Goal: Find specific page/section: Find specific page/section

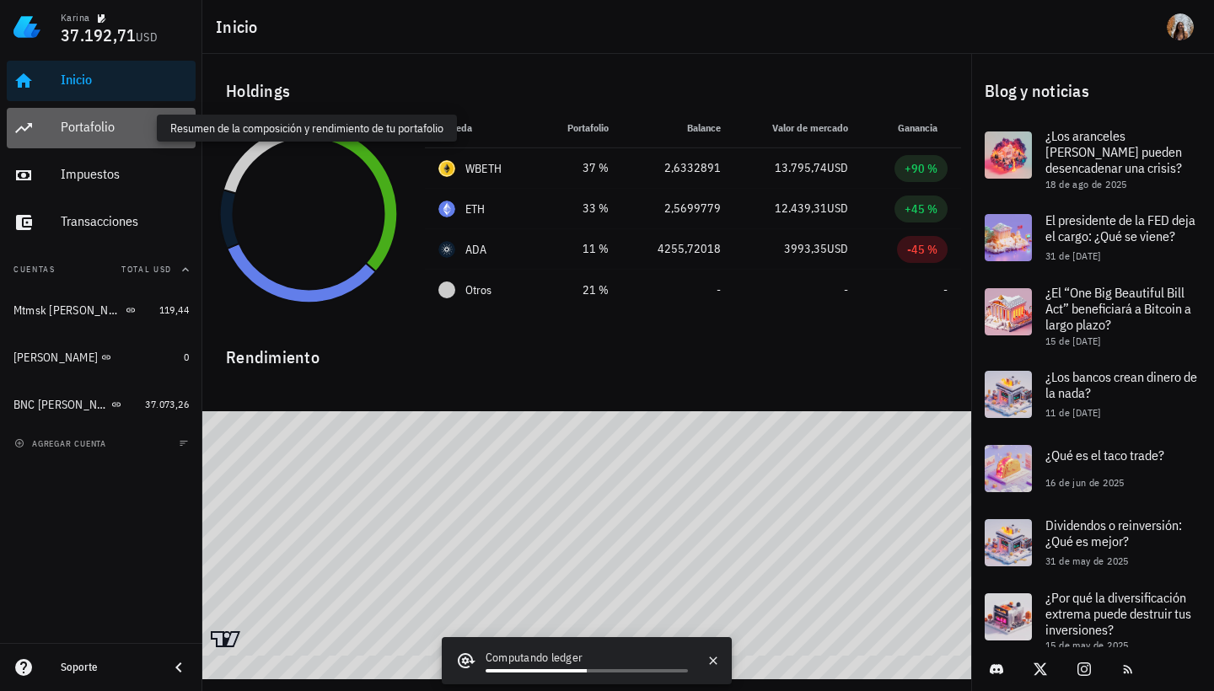
click at [113, 125] on div "Portafolio" at bounding box center [125, 127] width 128 height 16
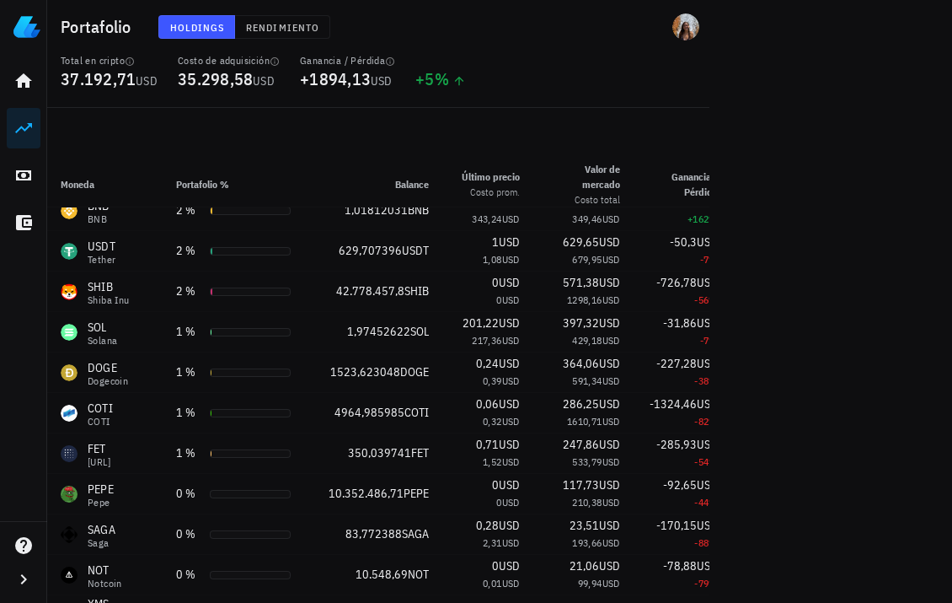
scroll to position [228, 0]
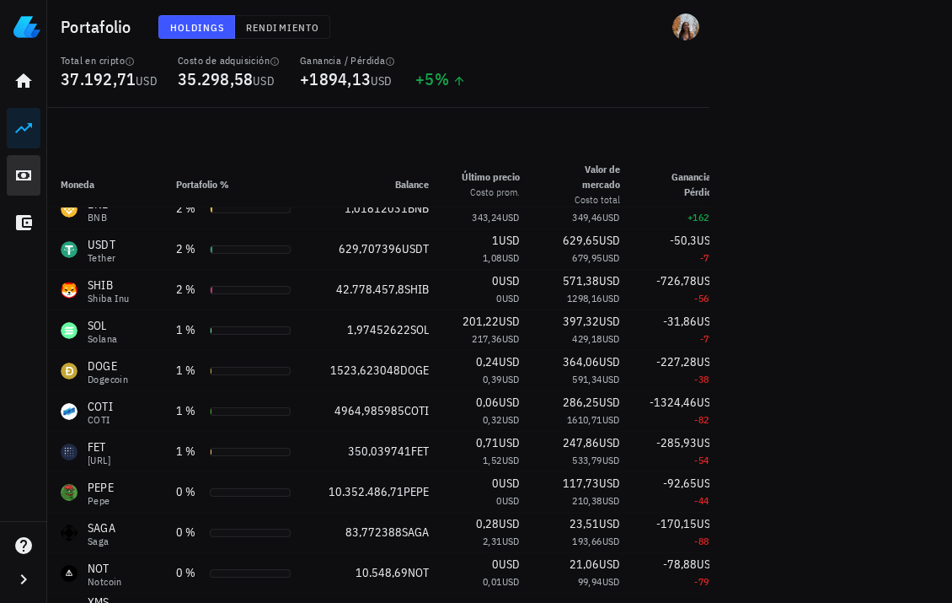
click at [32, 179] on icon at bounding box center [23, 175] width 20 height 20
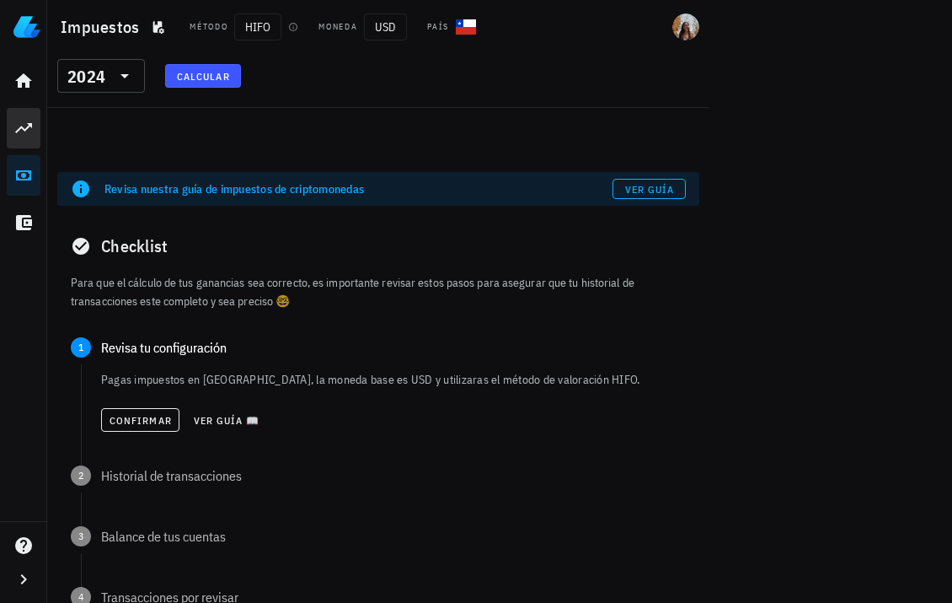
click at [28, 123] on icon at bounding box center [23, 128] width 17 height 10
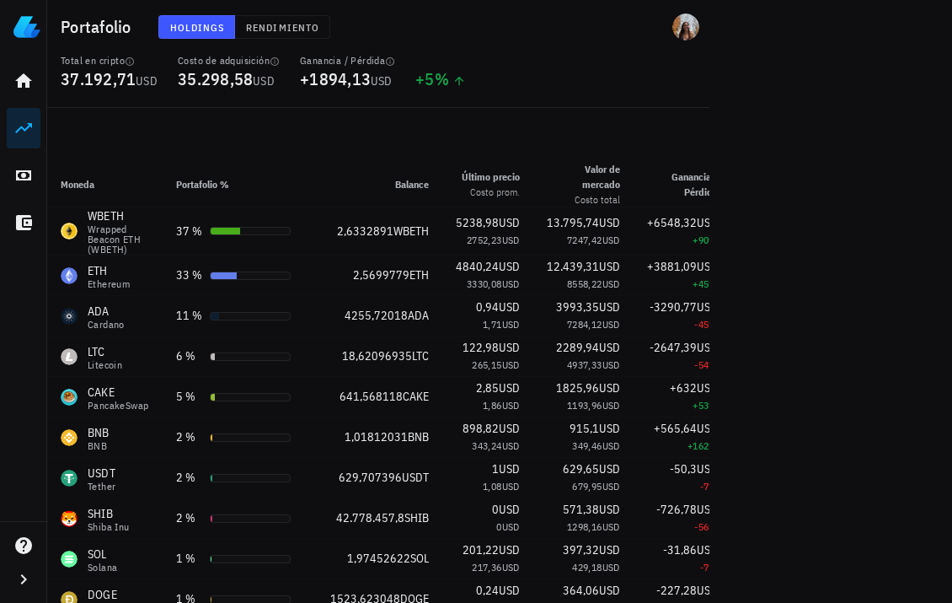
click at [35, 132] on link "Portafolio" at bounding box center [24, 128] width 34 height 40
click at [22, 131] on icon at bounding box center [23, 128] width 20 height 20
click at [31, 67] on link "Inicio" at bounding box center [24, 81] width 34 height 40
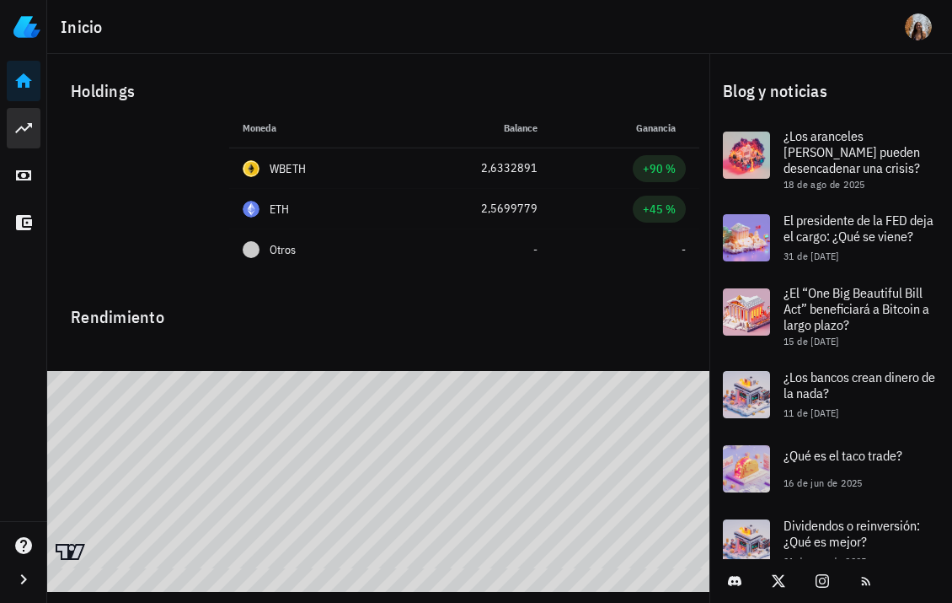
click at [31, 116] on link "Portafolio" at bounding box center [24, 128] width 34 height 40
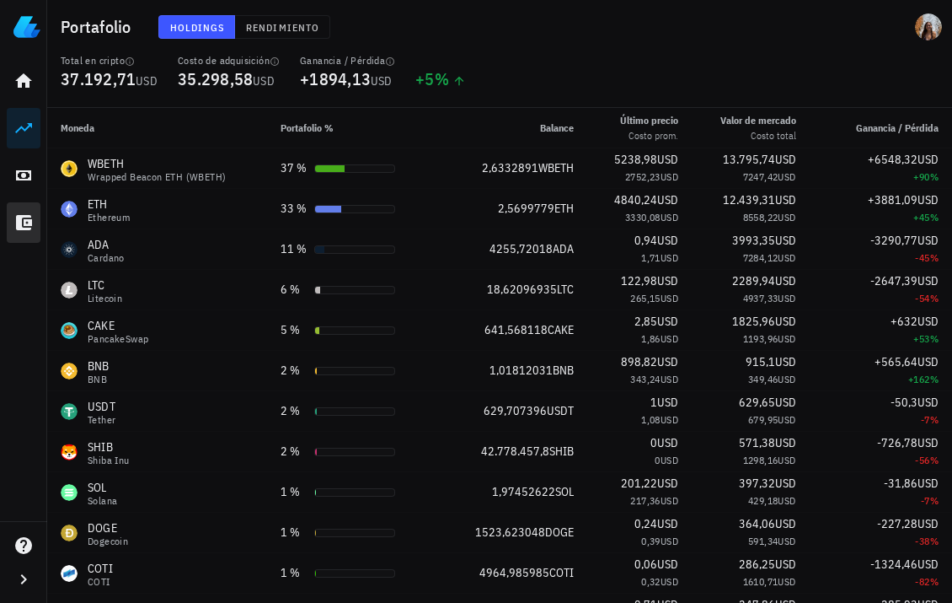
click at [25, 222] on icon at bounding box center [24, 222] width 16 height 15
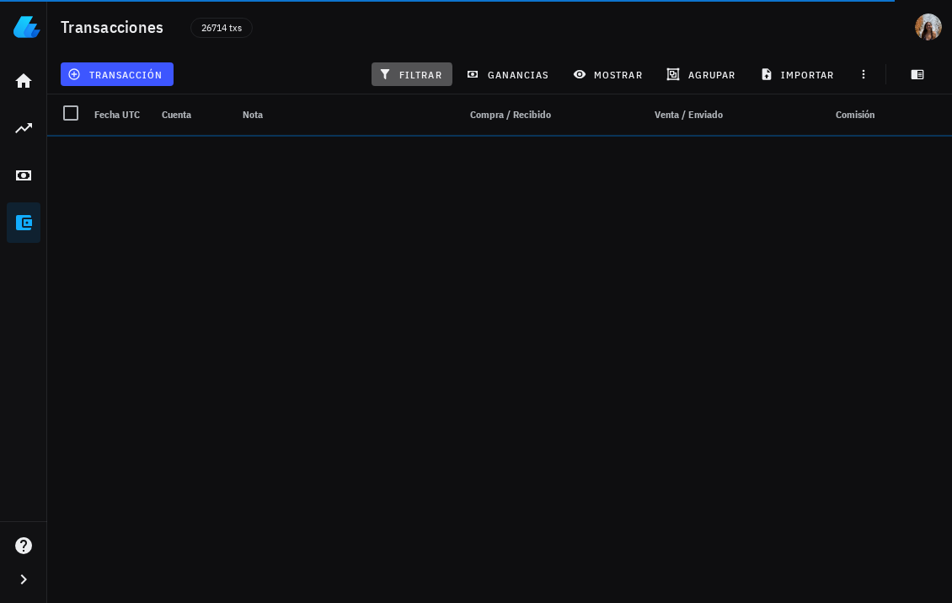
click at [420, 72] on span "filtrar" at bounding box center [412, 73] width 61 height 13
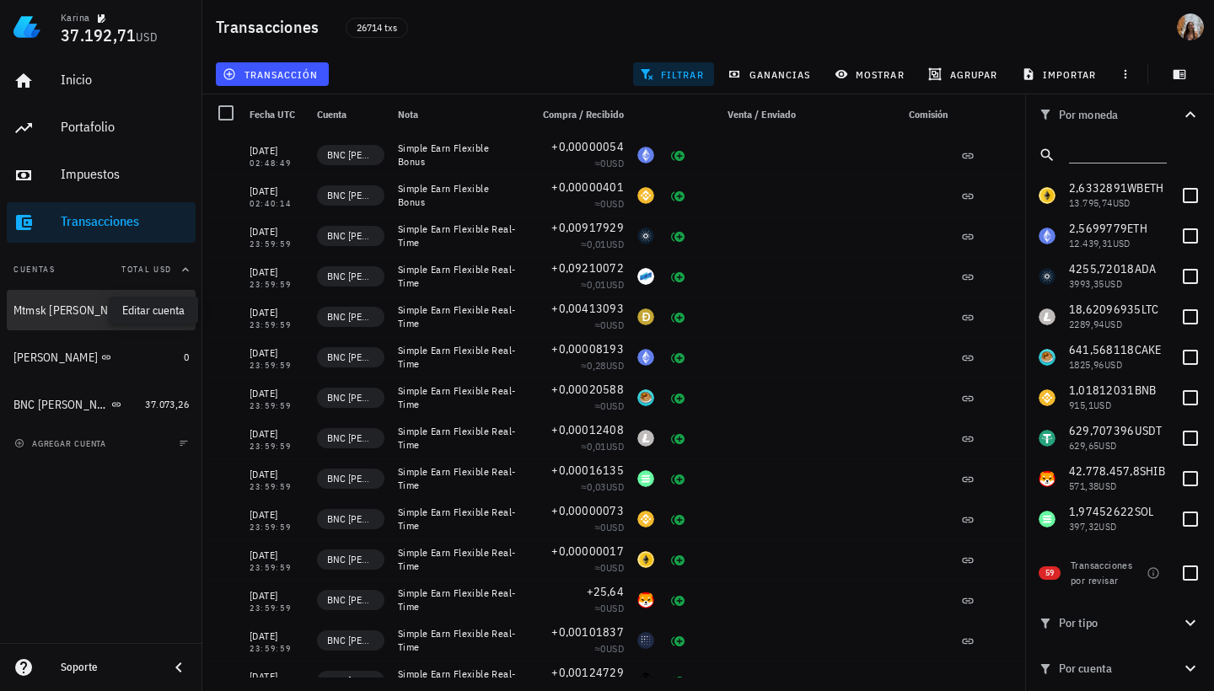
click at [143, 313] on icon "button" at bounding box center [147, 310] width 8 height 8
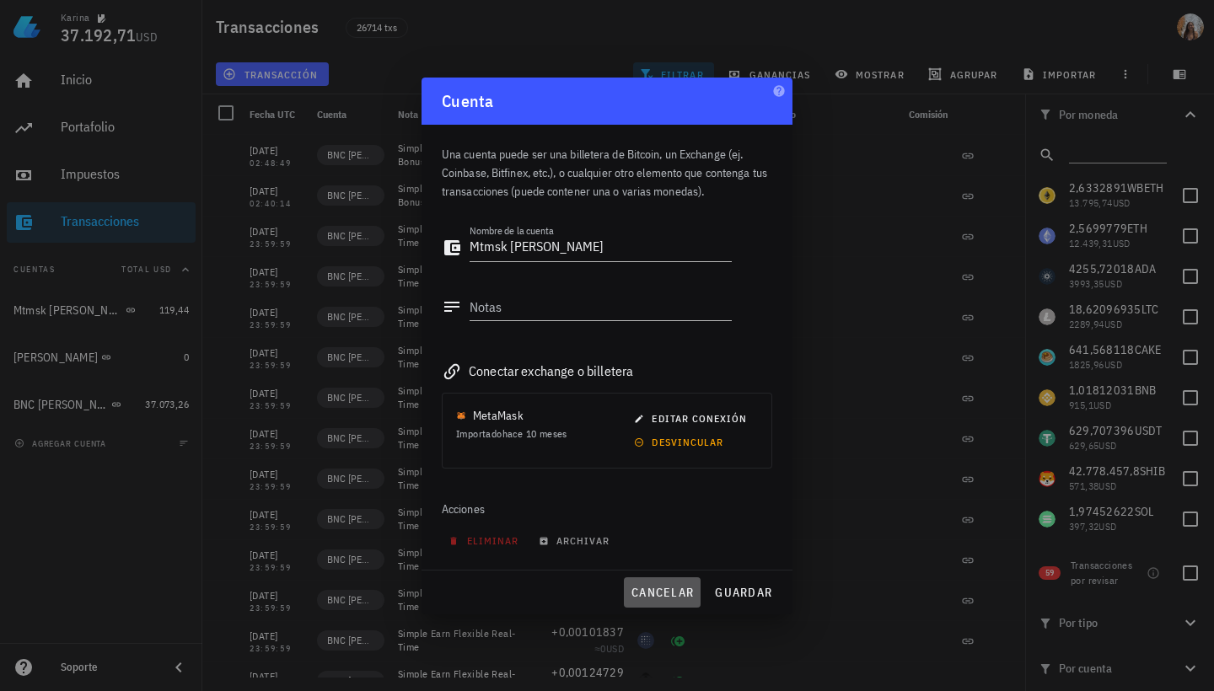
click at [646, 587] on span "cancelar" at bounding box center [661, 592] width 63 height 15
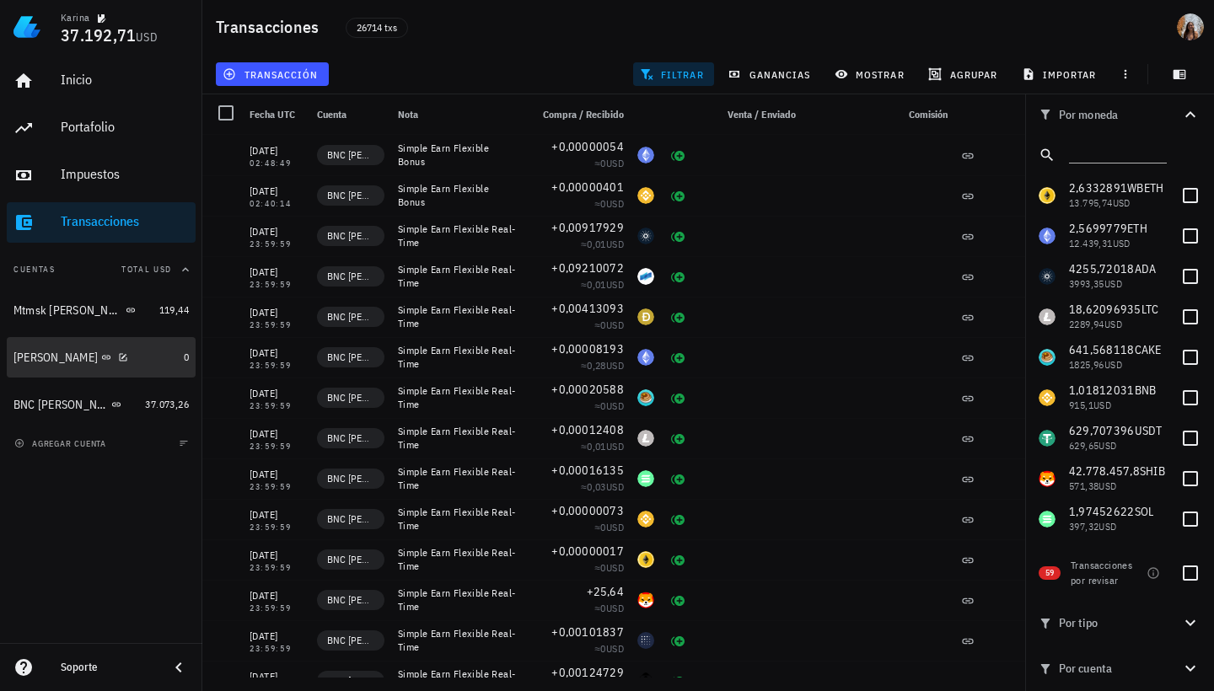
click at [43, 362] on div "[PERSON_NAME]" at bounding box center [55, 358] width 84 height 14
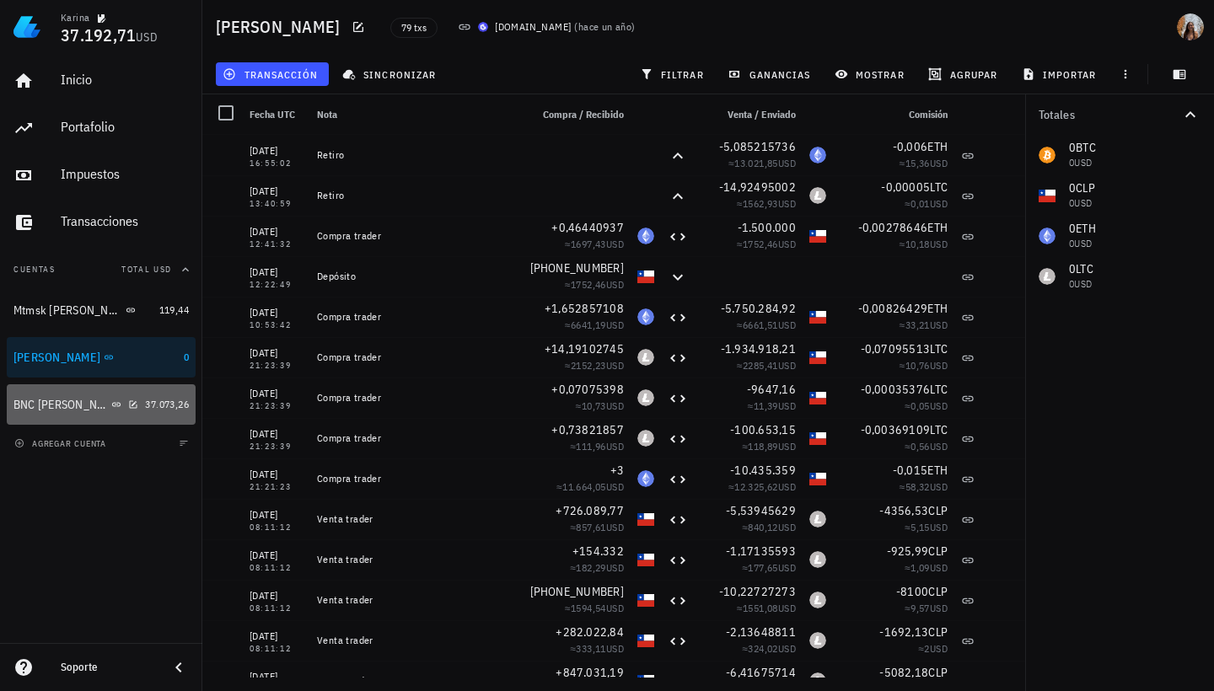
click at [112, 405] on div "BNC [PERSON_NAME]" at bounding box center [75, 405] width 125 height 16
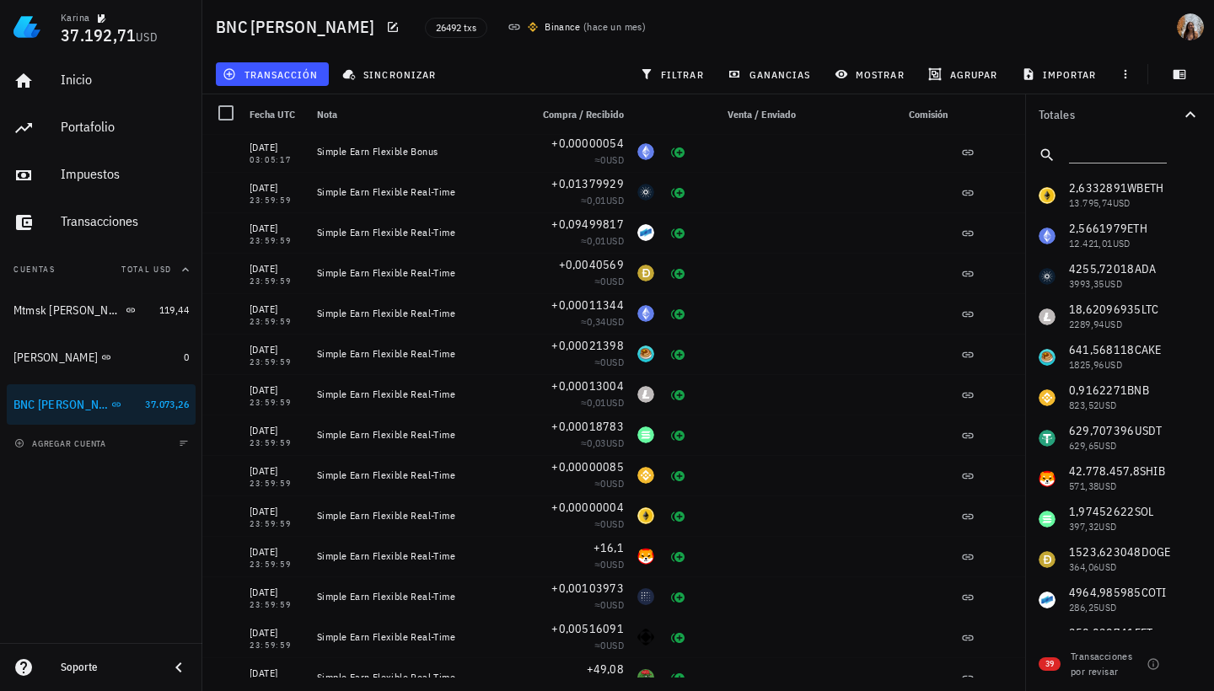
scroll to position [3930, 0]
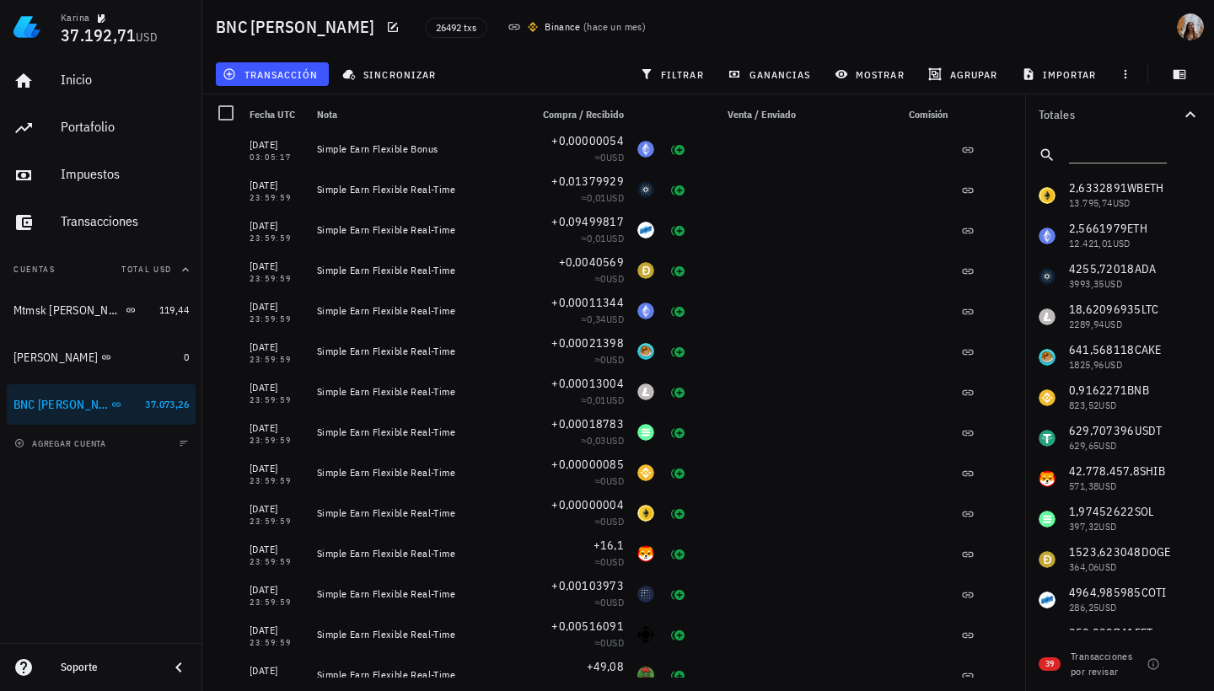
click at [372, 117] on div "Nota" at bounding box center [416, 114] width 212 height 40
click at [689, 67] on button "filtrar" at bounding box center [673, 74] width 81 height 24
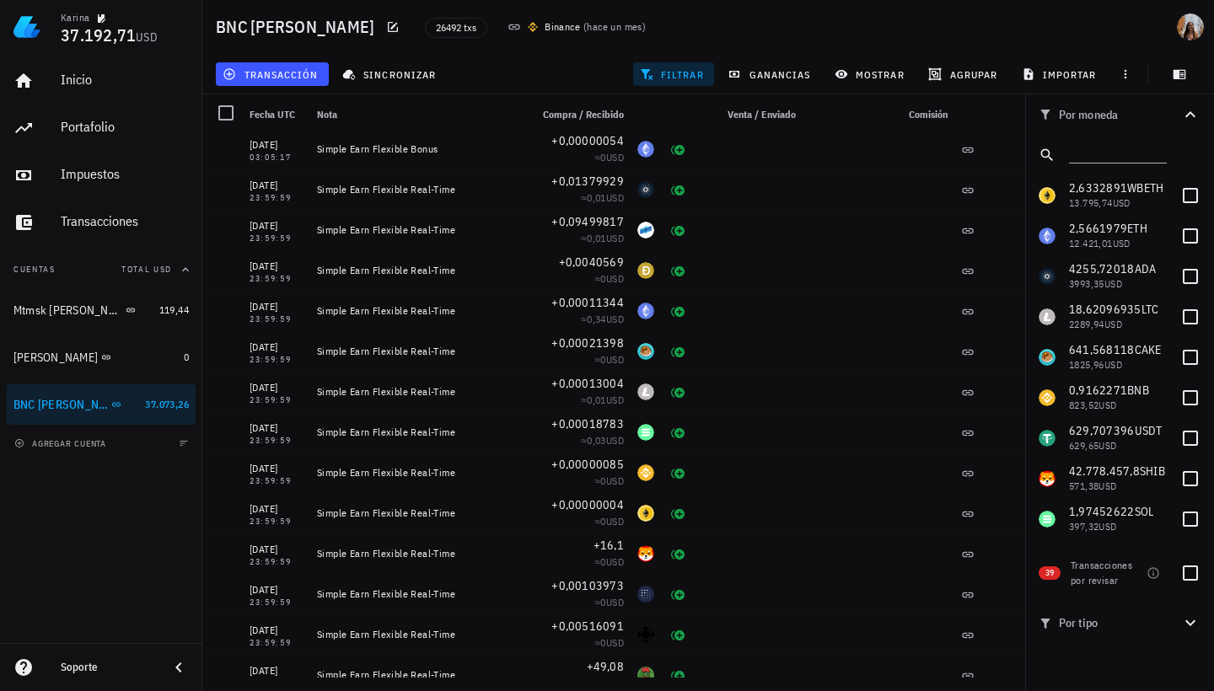
click at [1070, 112] on div "Por moneda" at bounding box center [1109, 114] width 142 height 13
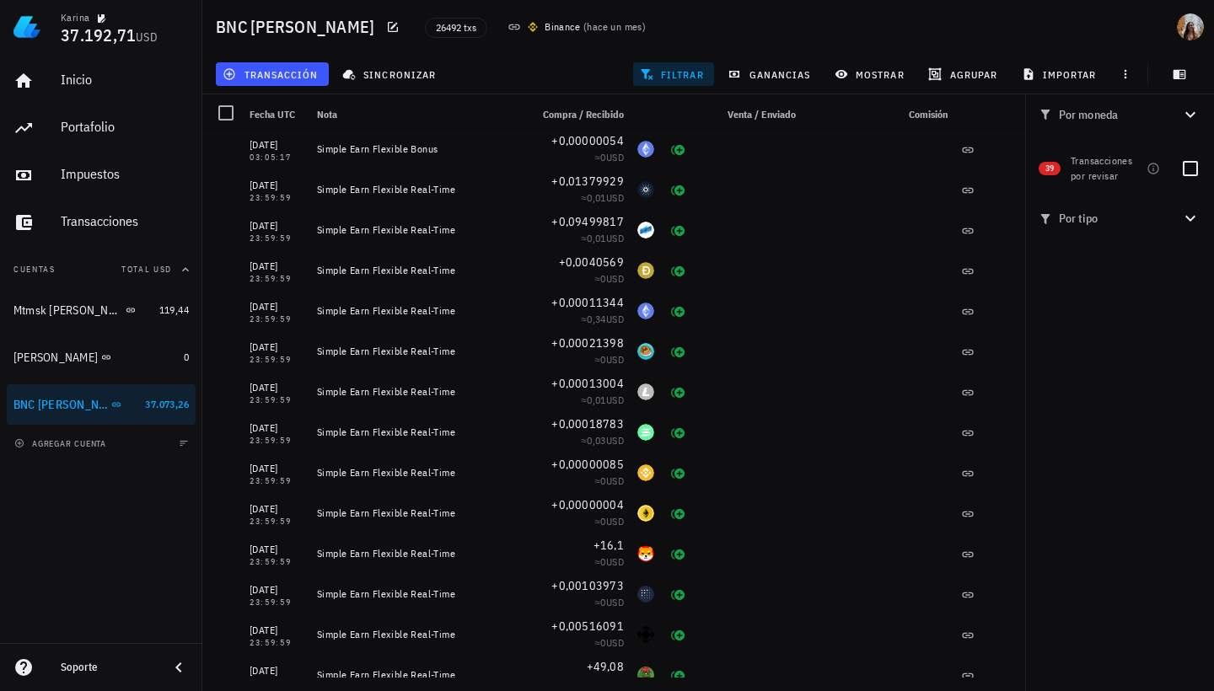
click at [1081, 222] on span "Por tipo" at bounding box center [1109, 218] width 142 height 19
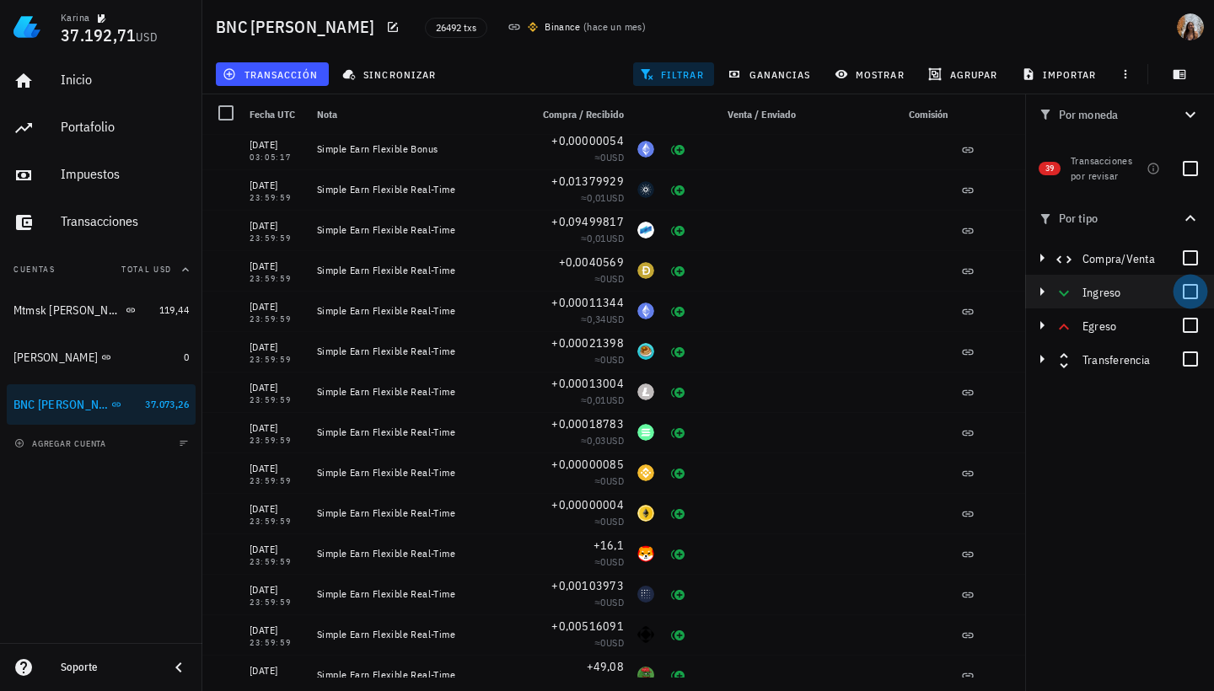
click at [1193, 297] on div at bounding box center [1190, 291] width 29 height 29
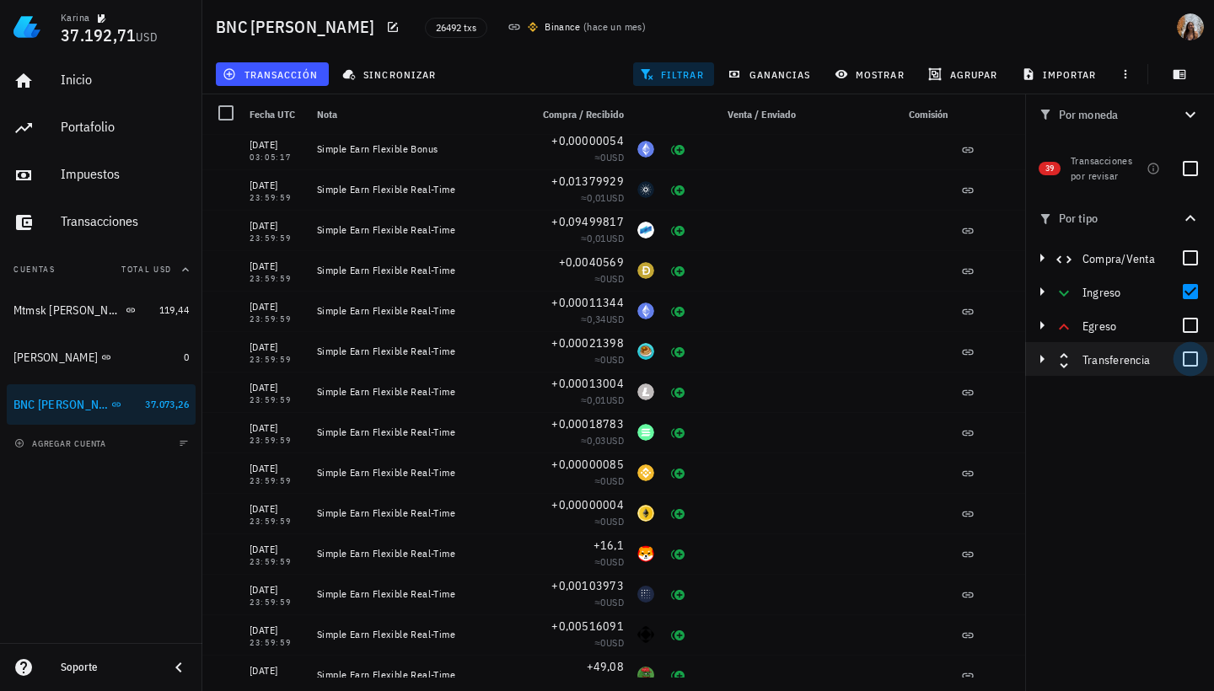
click at [1192, 358] on div at bounding box center [1190, 359] width 29 height 29
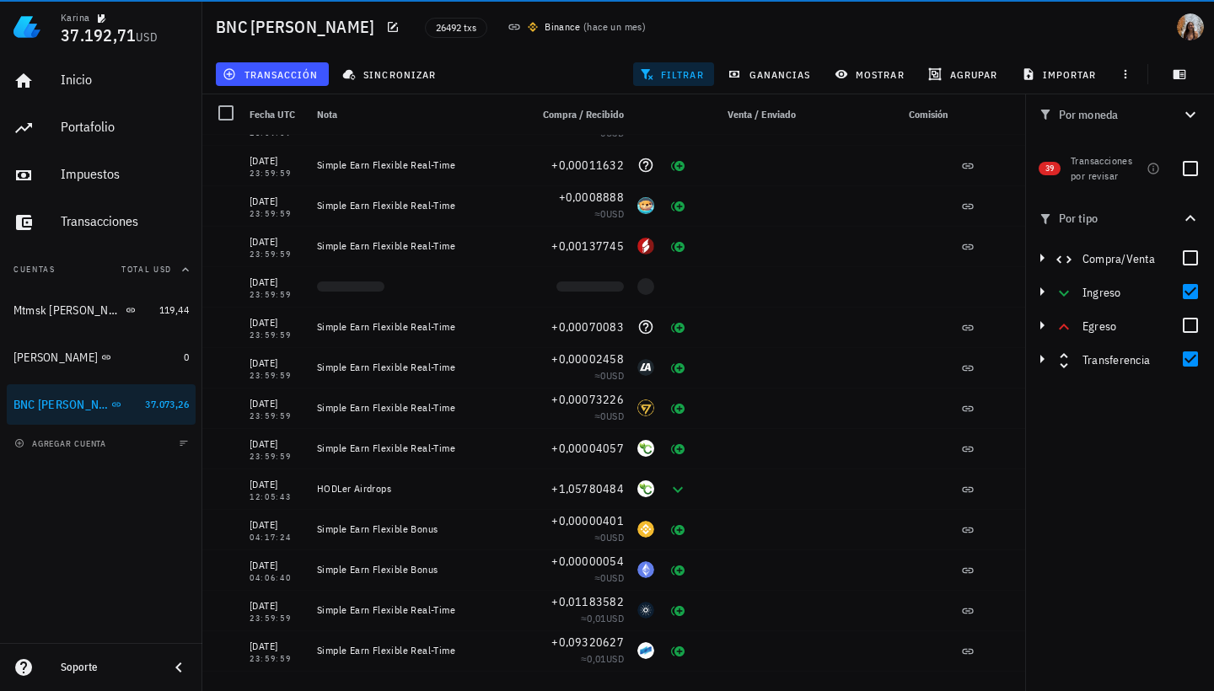
scroll to position [681, 0]
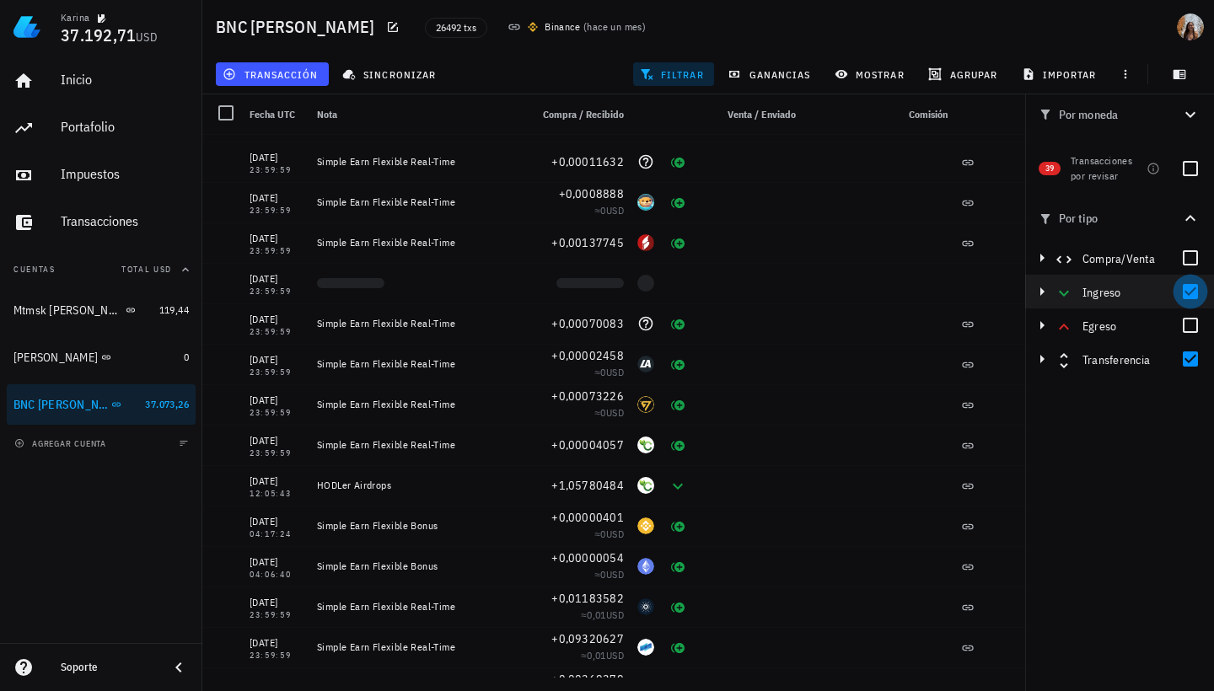
click at [1188, 295] on div at bounding box center [1190, 291] width 29 height 29
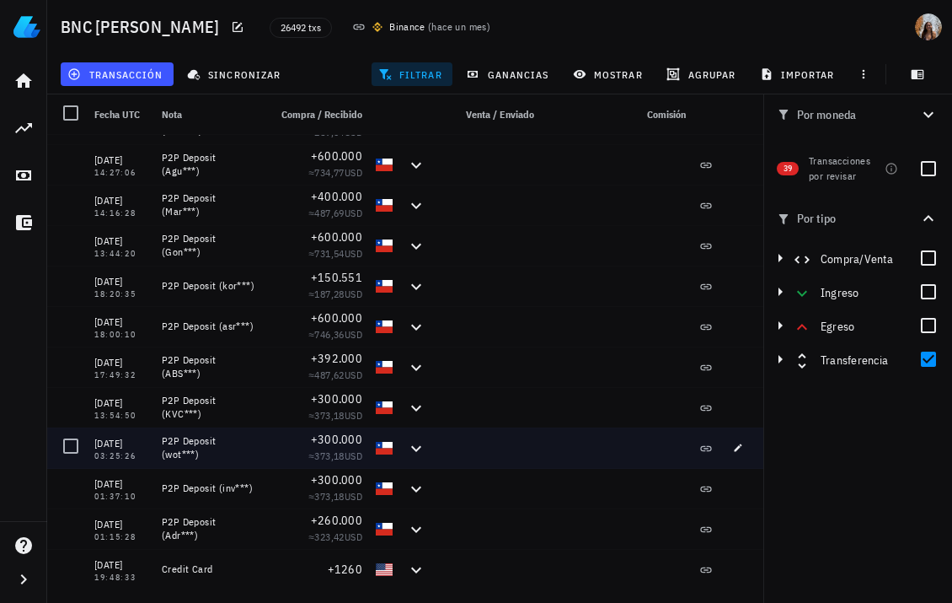
scroll to position [0, 0]
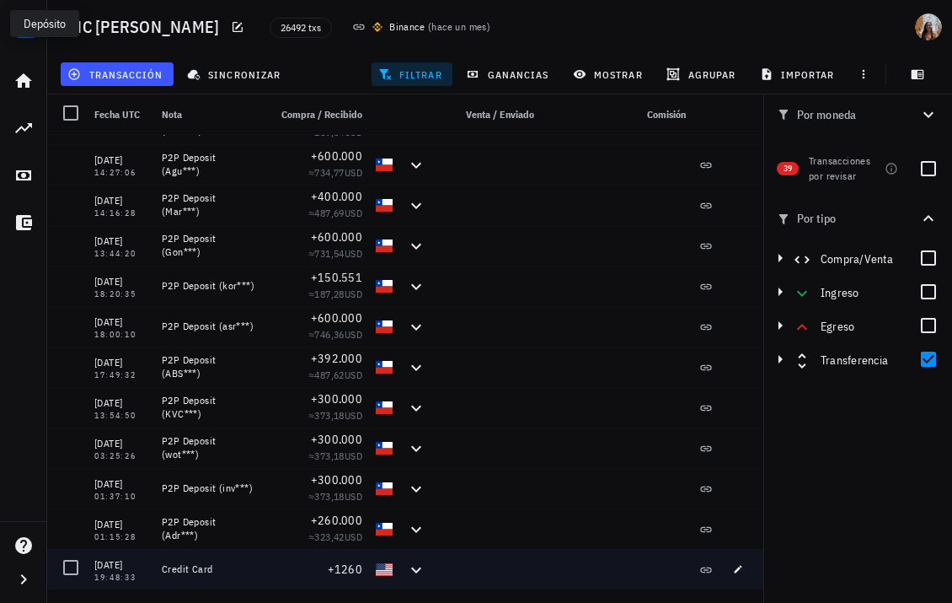
click at [411, 569] on icon at bounding box center [416, 569] width 10 height 6
click at [406, 571] on icon at bounding box center [416, 570] width 20 height 20
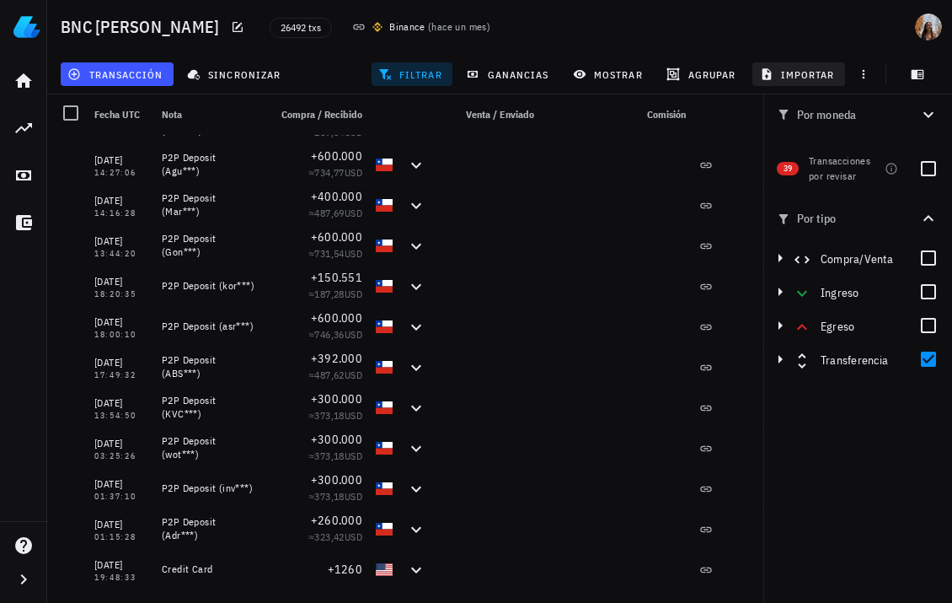
click at [816, 71] on span "importar" at bounding box center [800, 73] width 72 height 13
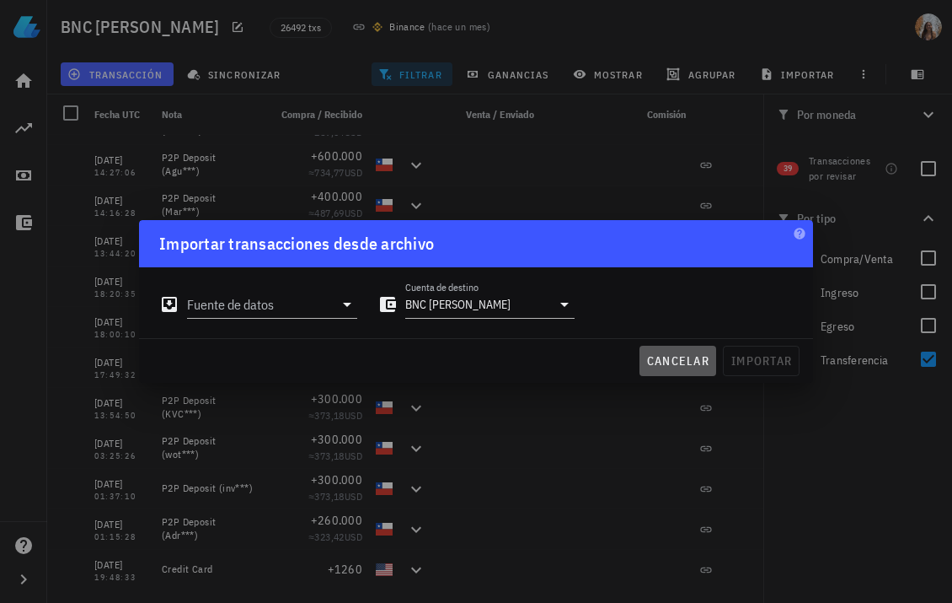
click at [686, 350] on button "cancelar" at bounding box center [678, 361] width 77 height 30
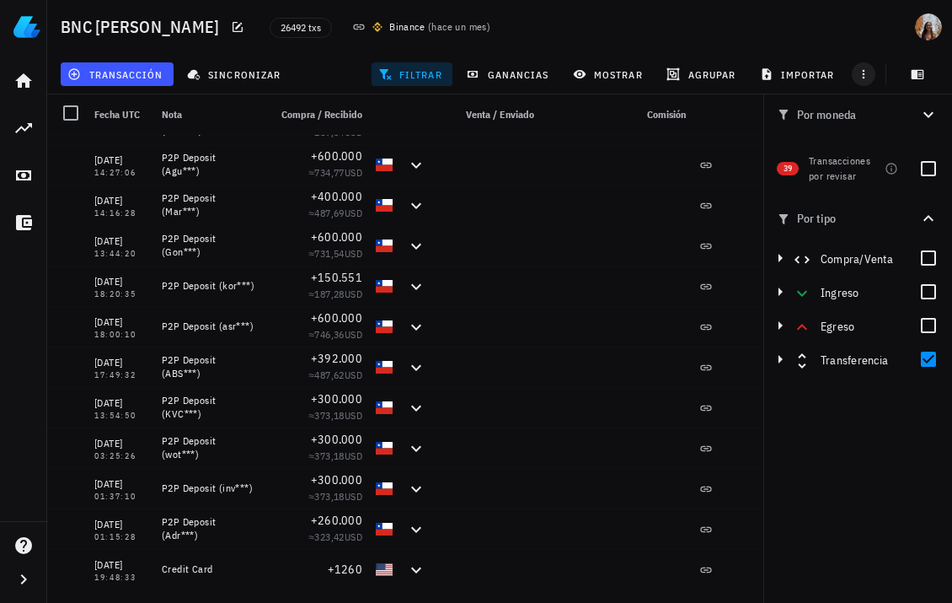
click at [872, 77] on span "button" at bounding box center [864, 73] width 24 height 13
click at [865, 121] on span "exportar" at bounding box center [883, 116] width 71 height 13
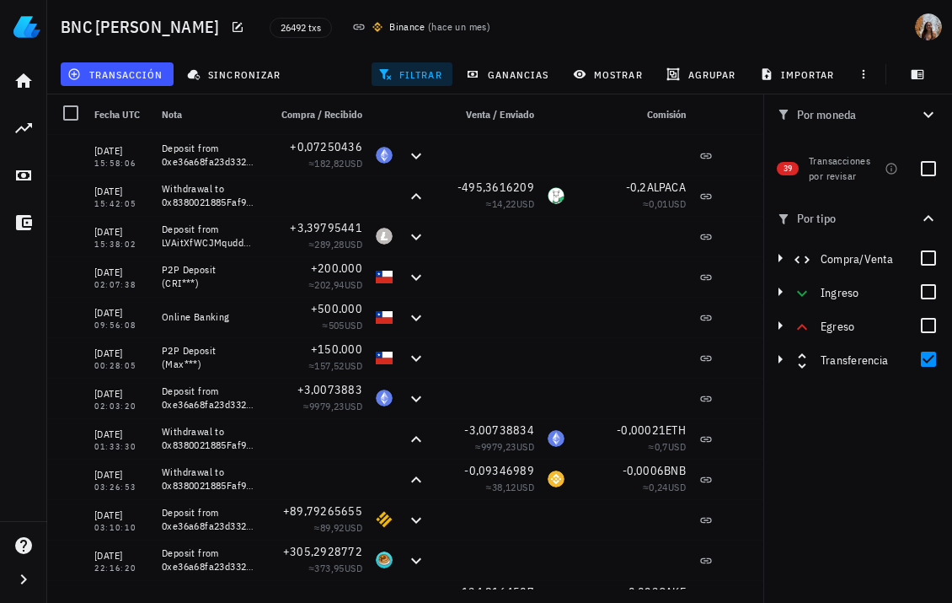
click at [325, 121] on div "Compra / Recibido" at bounding box center [315, 114] width 108 height 40
click at [867, 72] on icon "button" at bounding box center [863, 73] width 13 height 13
click at [932, 362] on div at bounding box center [929, 359] width 29 height 29
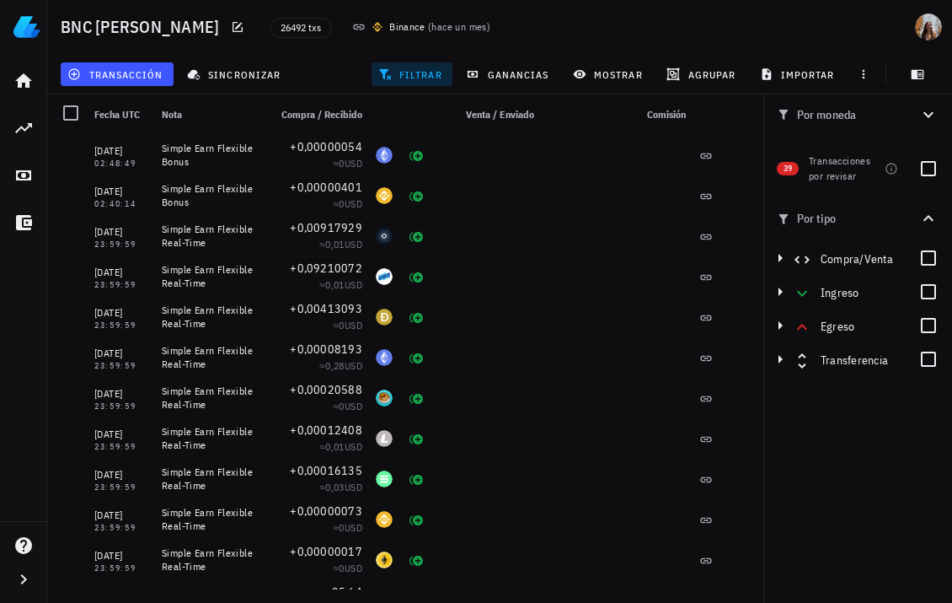
click at [872, 72] on span "button" at bounding box center [864, 73] width 24 height 13
click at [874, 113] on span "exportar" at bounding box center [883, 116] width 71 height 13
click at [927, 356] on div at bounding box center [929, 359] width 29 height 29
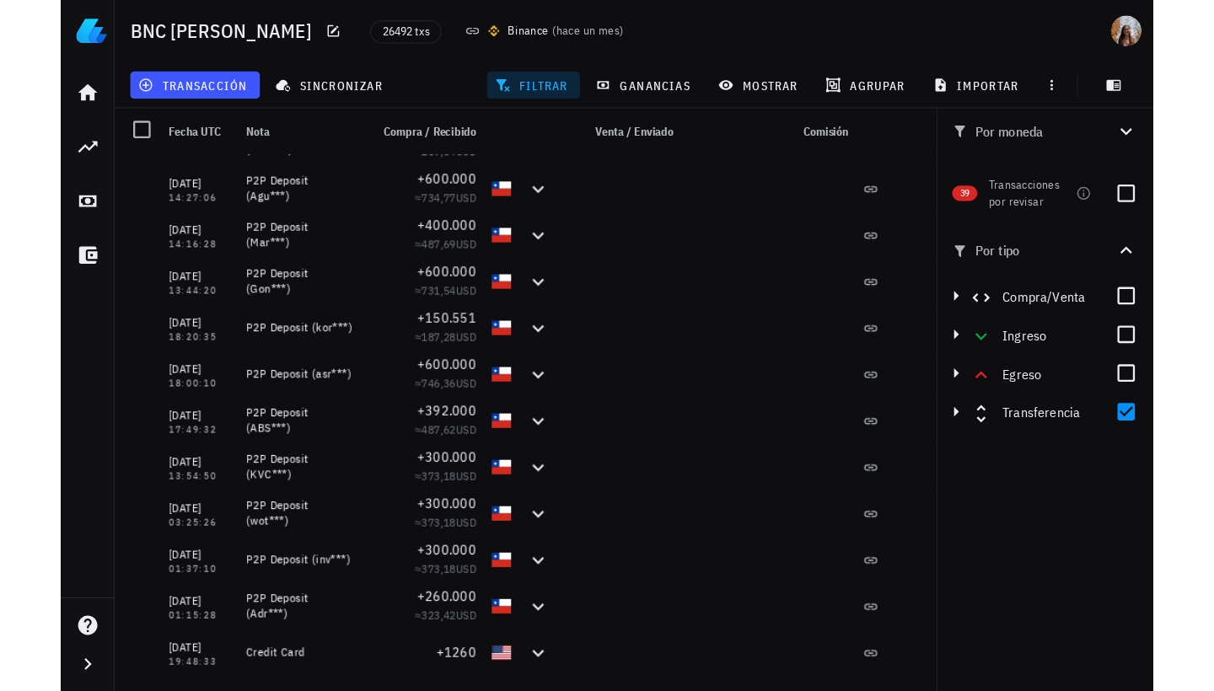
scroll to position [1528, 0]
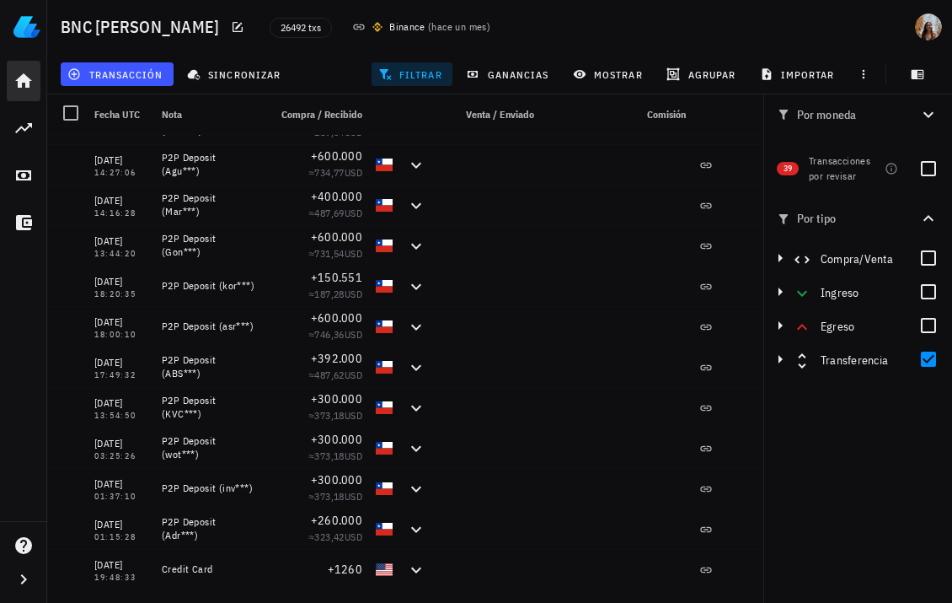
click at [30, 81] on icon at bounding box center [23, 80] width 17 height 14
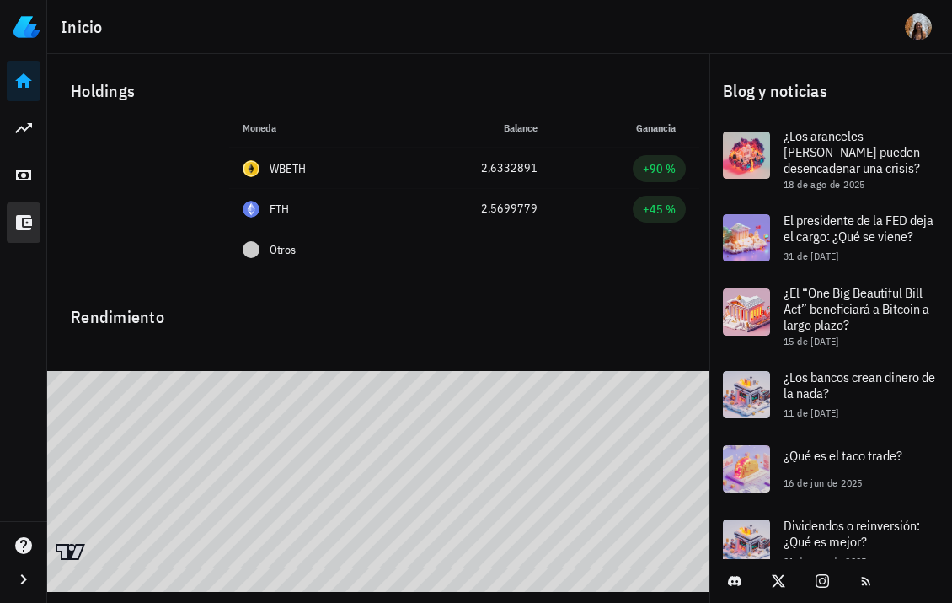
click at [22, 228] on icon at bounding box center [24, 222] width 16 height 15
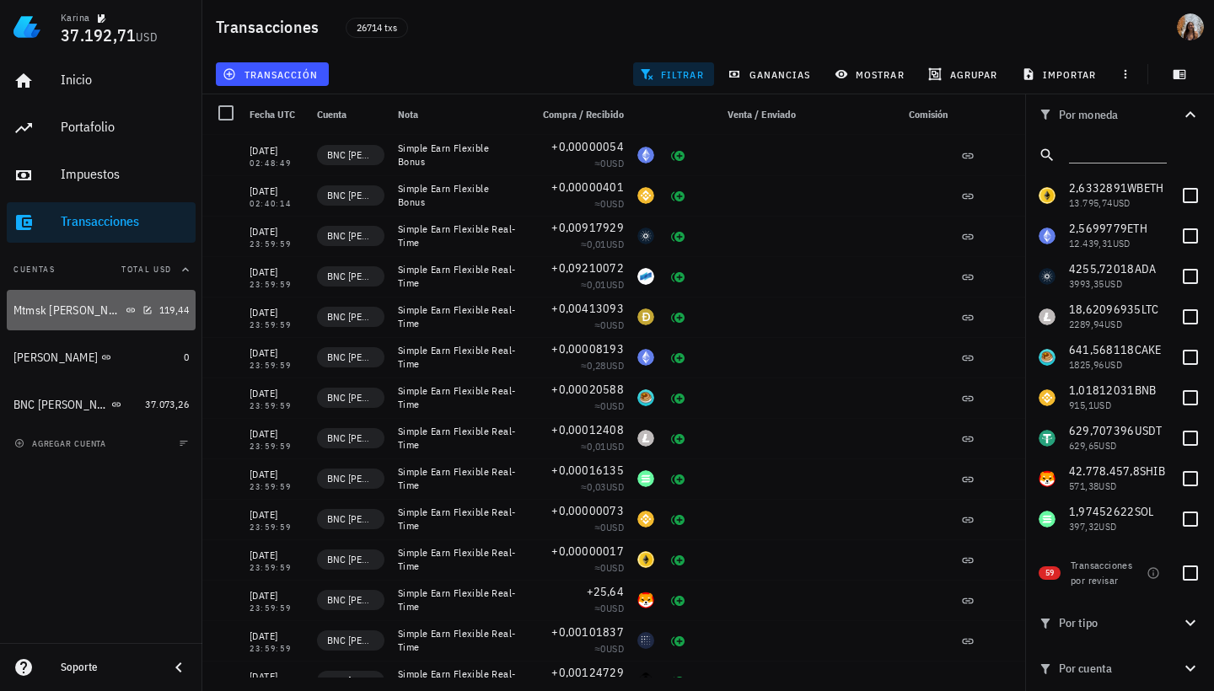
click at [33, 308] on div "Mtmsk [PERSON_NAME]" at bounding box center [67, 310] width 109 height 14
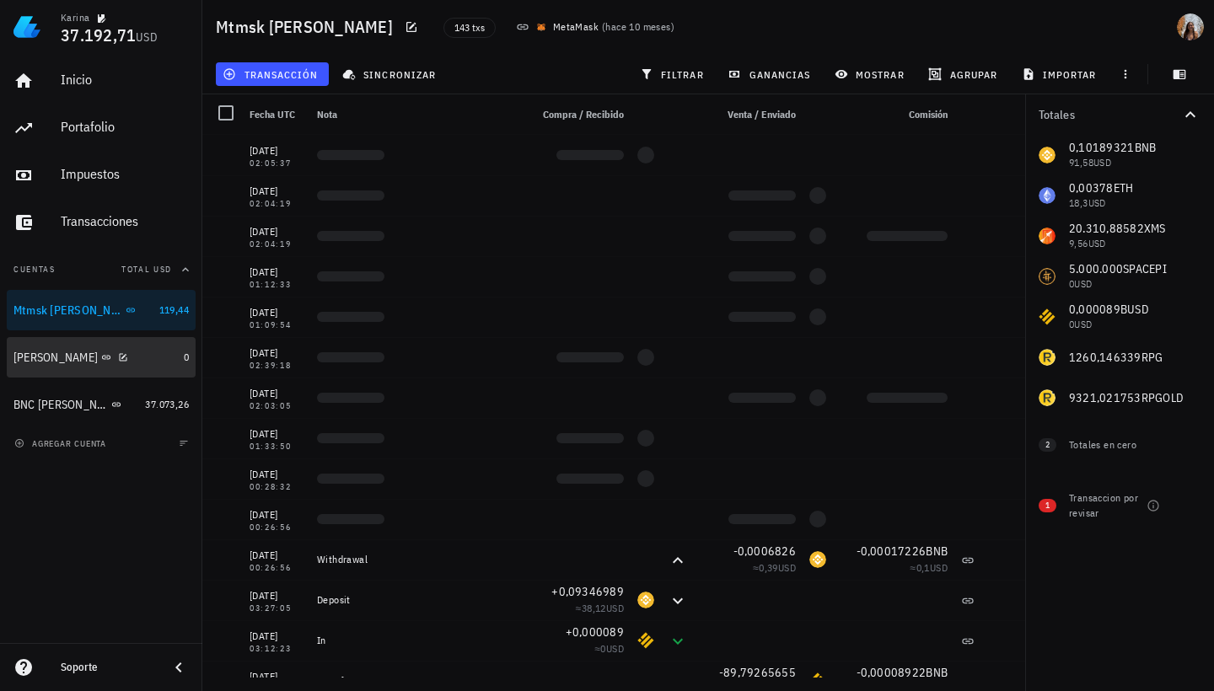
click at [47, 354] on div "[PERSON_NAME]" at bounding box center [55, 358] width 84 height 14
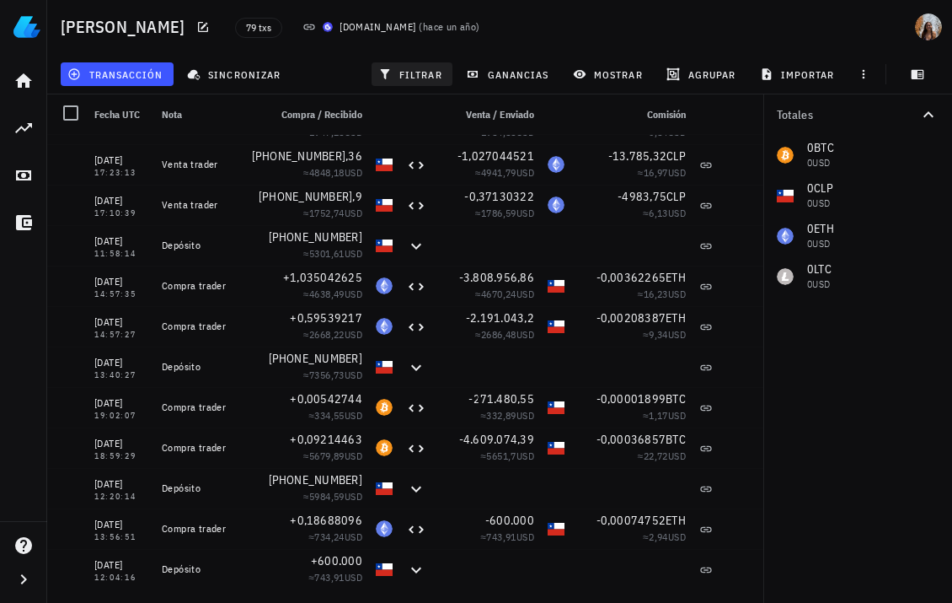
click at [410, 69] on span "filtrar" at bounding box center [412, 73] width 61 height 13
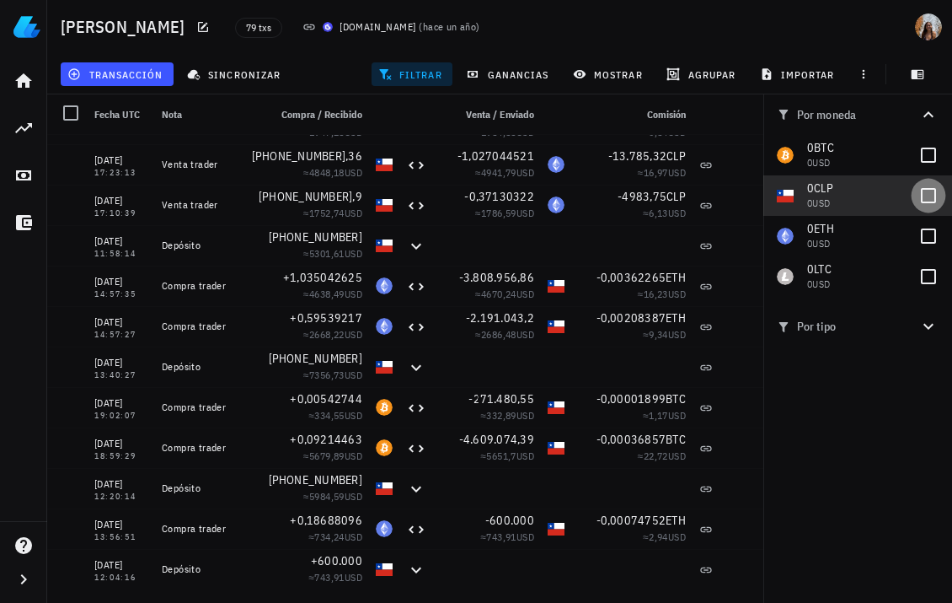
click at [929, 196] on div at bounding box center [929, 195] width 29 height 29
click at [932, 191] on div at bounding box center [929, 195] width 29 height 29
checkbox input "false"
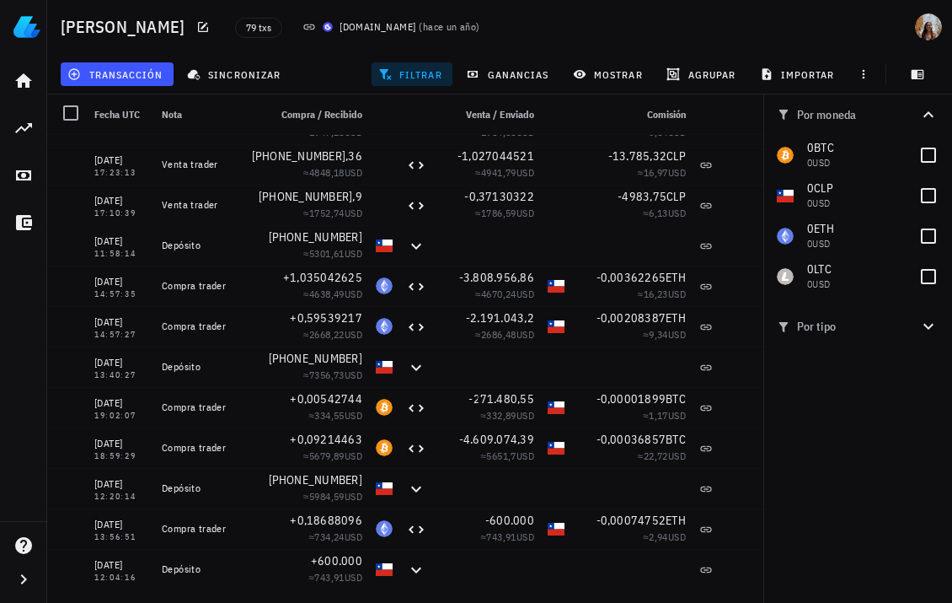
click at [867, 325] on span "Por tipo" at bounding box center [848, 326] width 142 height 19
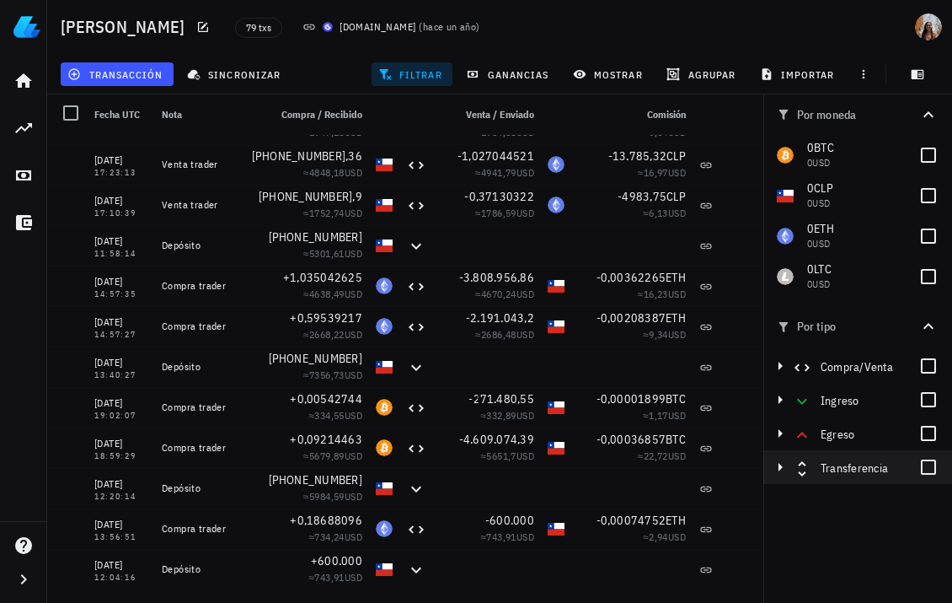
click at [909, 470] on div "Transferencia" at bounding box center [867, 467] width 93 height 20
click at [931, 466] on div at bounding box center [929, 467] width 29 height 29
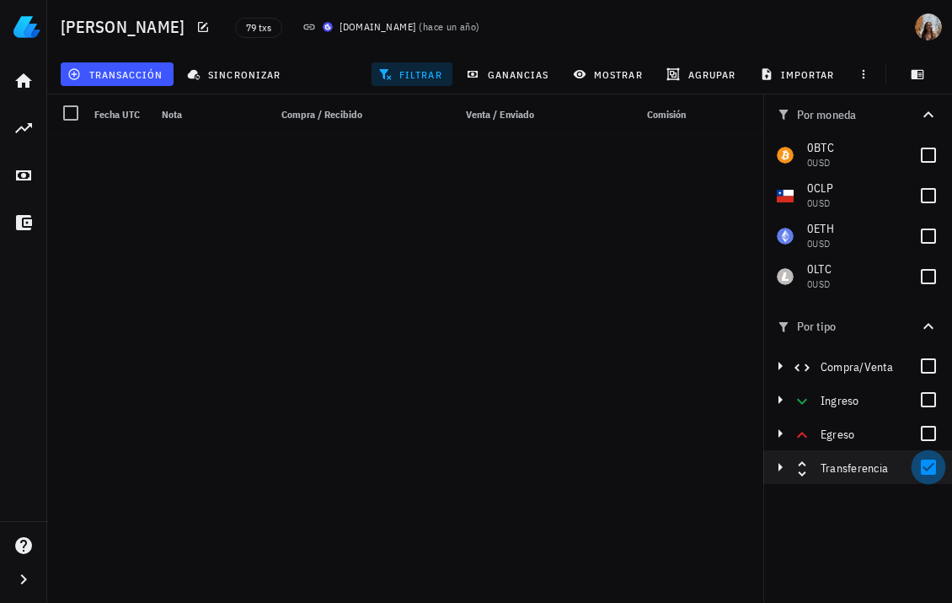
click at [936, 467] on div at bounding box center [929, 467] width 29 height 29
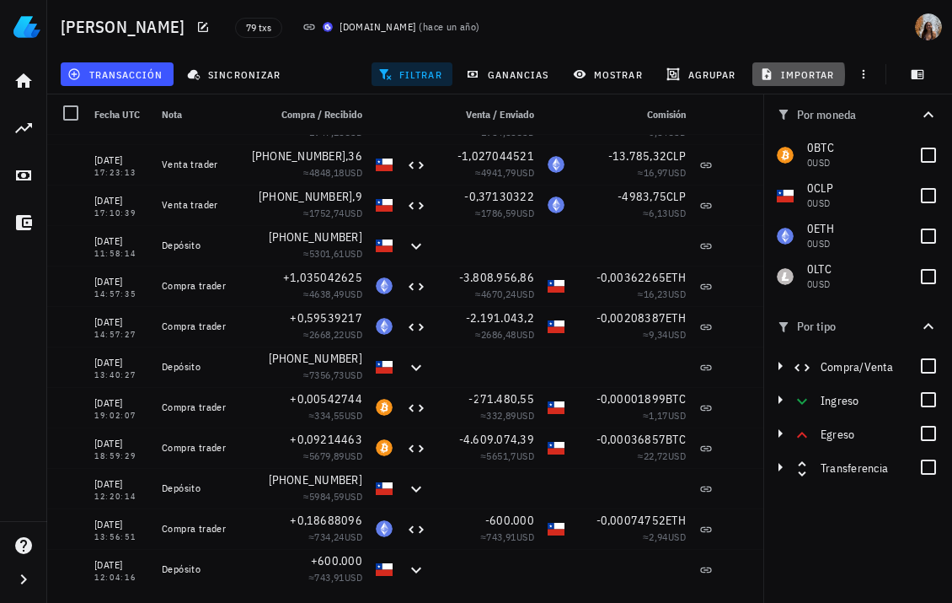
click at [770, 78] on icon "button" at bounding box center [767, 73] width 9 height 11
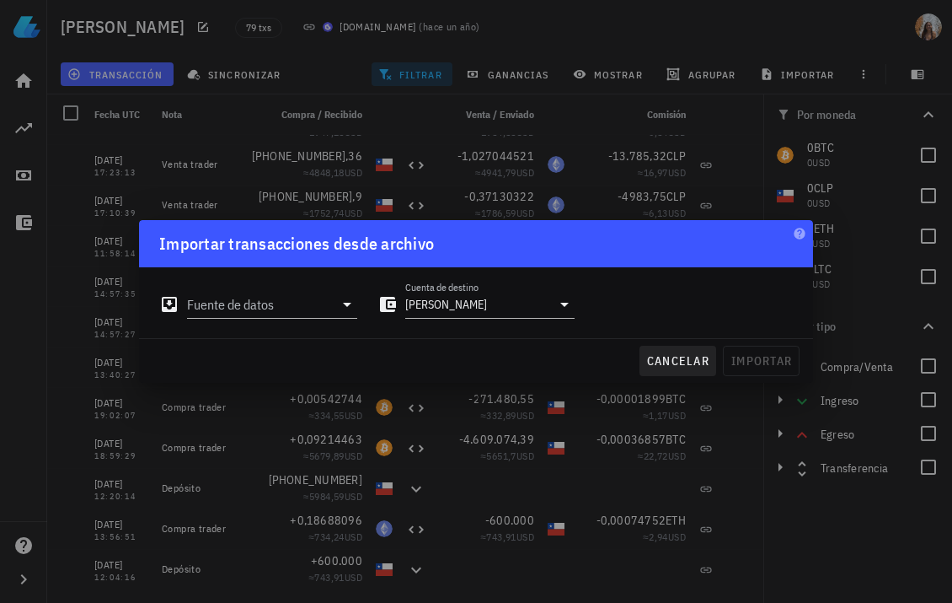
click at [671, 373] on button "cancelar" at bounding box center [678, 361] width 77 height 30
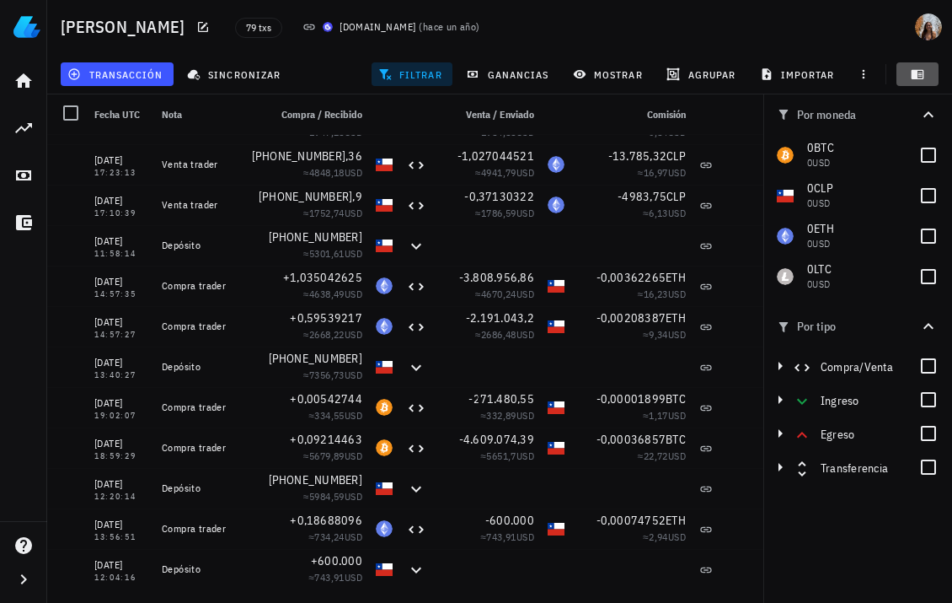
click at [917, 73] on icon "button" at bounding box center [918, 74] width 13 height 9
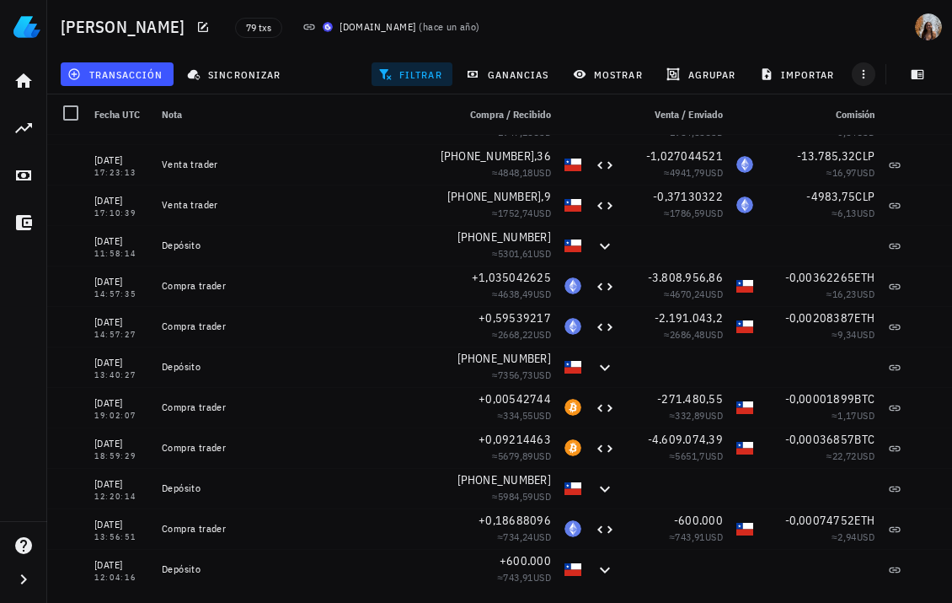
click at [875, 75] on span "button" at bounding box center [864, 73] width 24 height 13
click at [868, 80] on icon "button" at bounding box center [863, 73] width 13 height 13
click at [864, 66] on button "button" at bounding box center [864, 74] width 24 height 24
click at [856, 118] on icon "button" at bounding box center [851, 115] width 9 height 11
